Goal: Browse casually

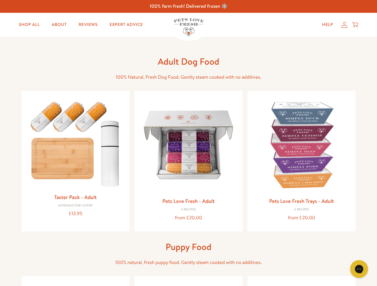
click at [359, 269] on icon "Gorgias live chat" at bounding box center [359, 269] width 6 height 6
